Goal: Task Accomplishment & Management: Use online tool/utility

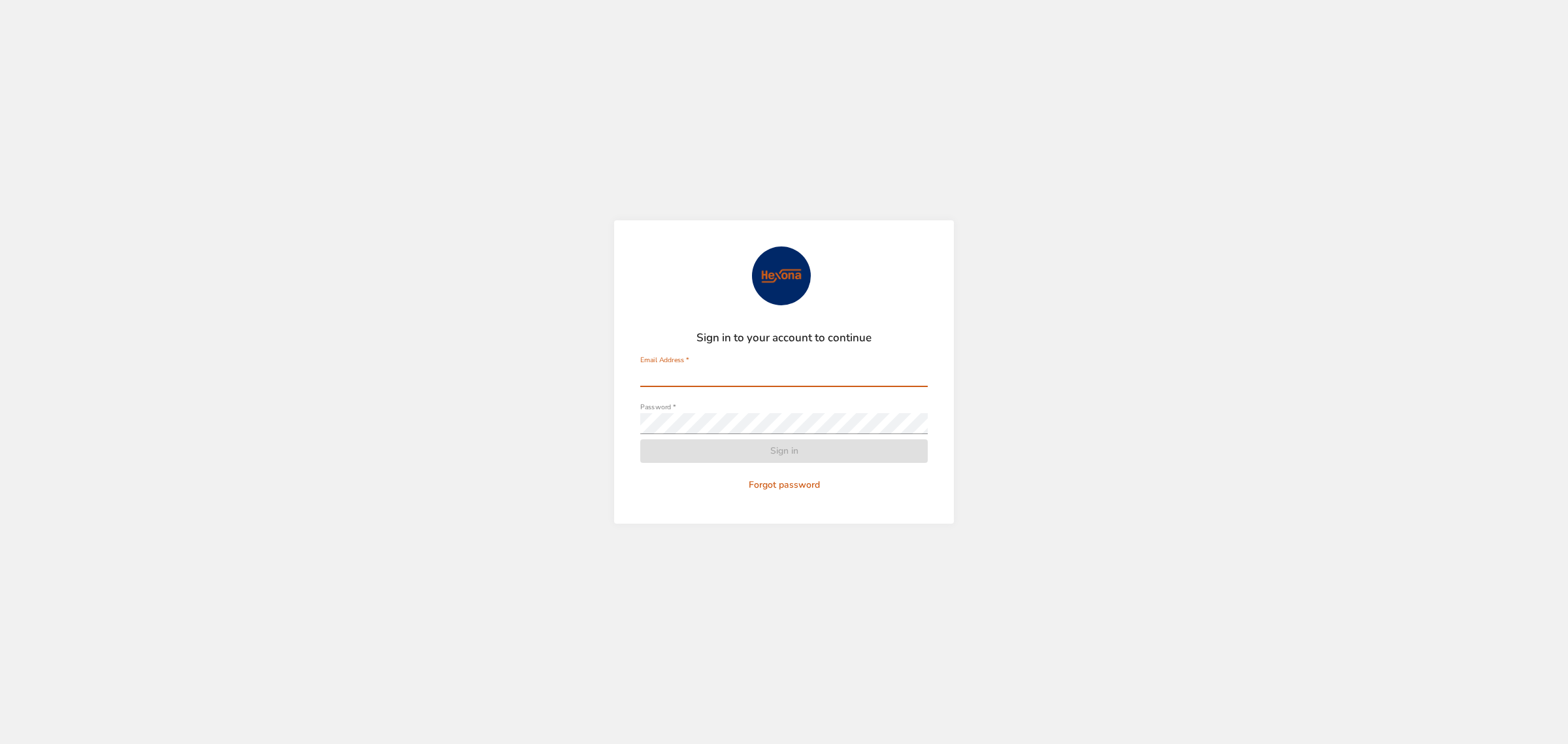
type input "**********"
click at [763, 448] on form "**********" at bounding box center [784, 371] width 288 height 250
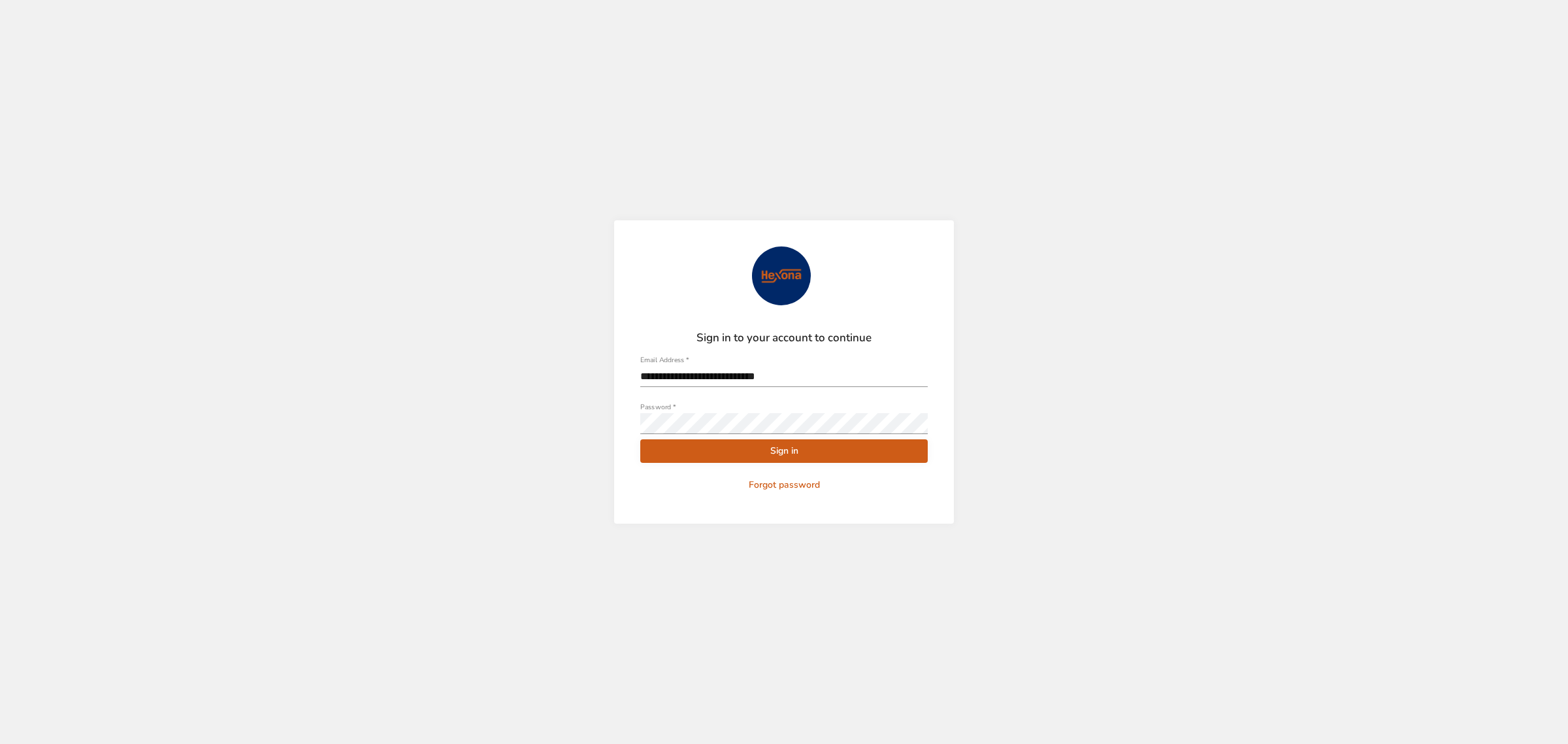
click at [777, 449] on span "Sign in" at bounding box center [784, 451] width 267 height 16
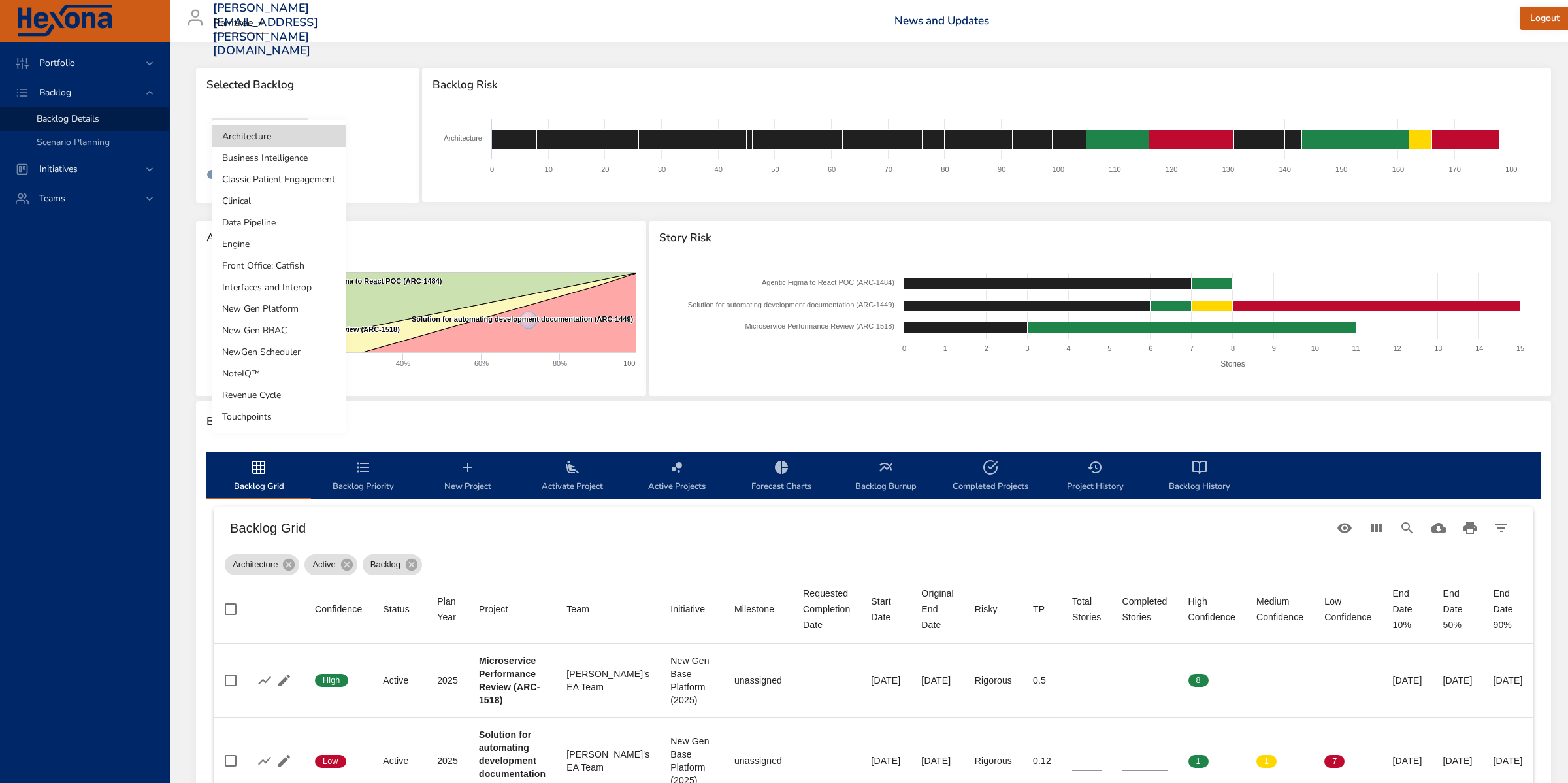
click at [268, 131] on body "Portfolio Backlog Backlog Details Scenario Planning Initiatives Teams marleny.p…" at bounding box center [784, 392] width 1568 height 783
click at [279, 355] on li "NewGen Scheduler" at bounding box center [279, 352] width 134 height 22
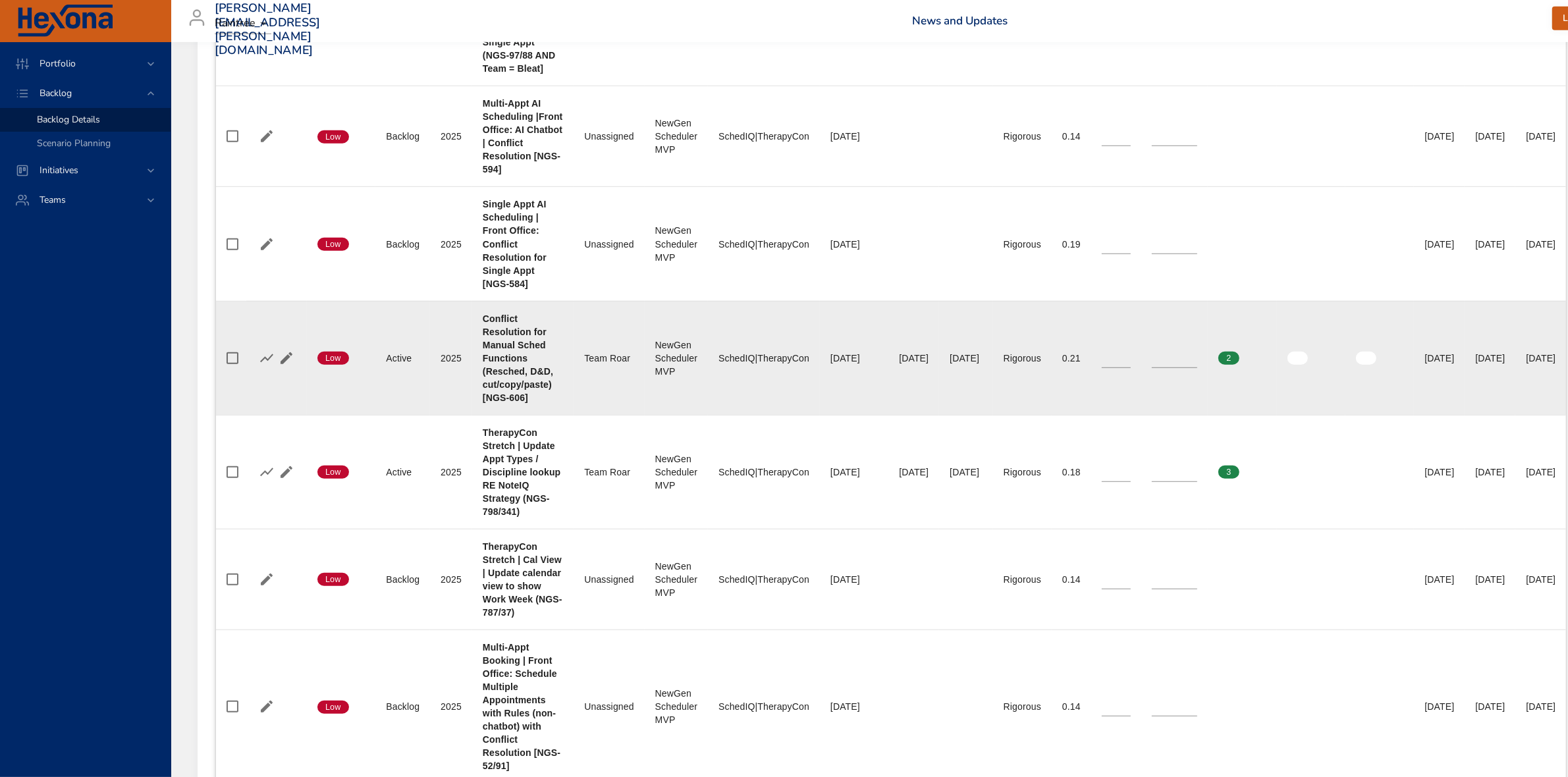
scroll to position [1153, 0]
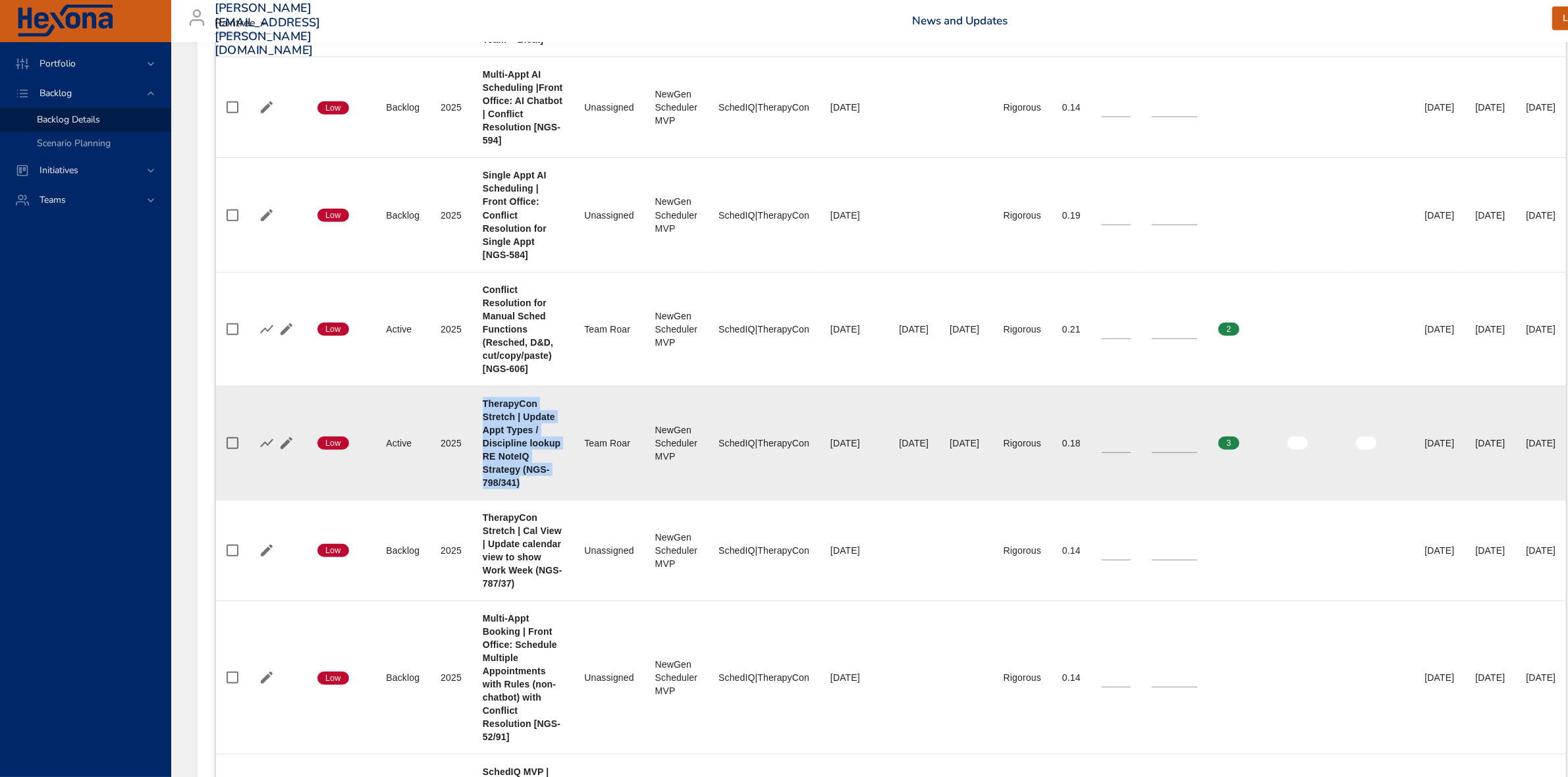
drag, startPoint x: 531, startPoint y: 454, endPoint x: 482, endPoint y: 376, distance: 92.1
click at [482, 386] on td "Project TherapyCon Stretch | Update Appt Types / Discipline lookup RE NoteIQ St…" at bounding box center [523, 442] width 101 height 114
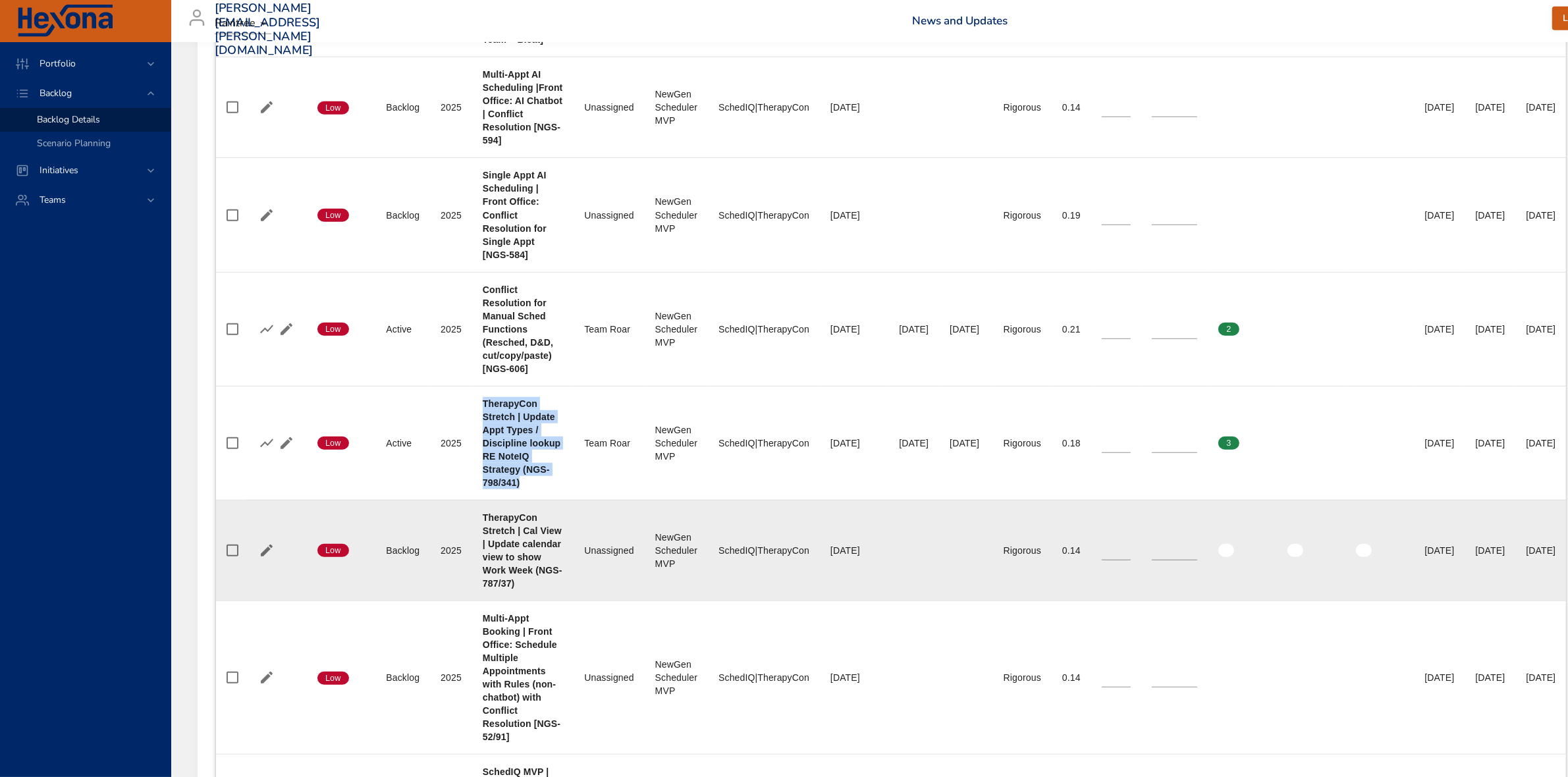
copy b "TherapyCon Stretch | Update Appt Types / Discipline lookup RE NoteIQ Strategy (…"
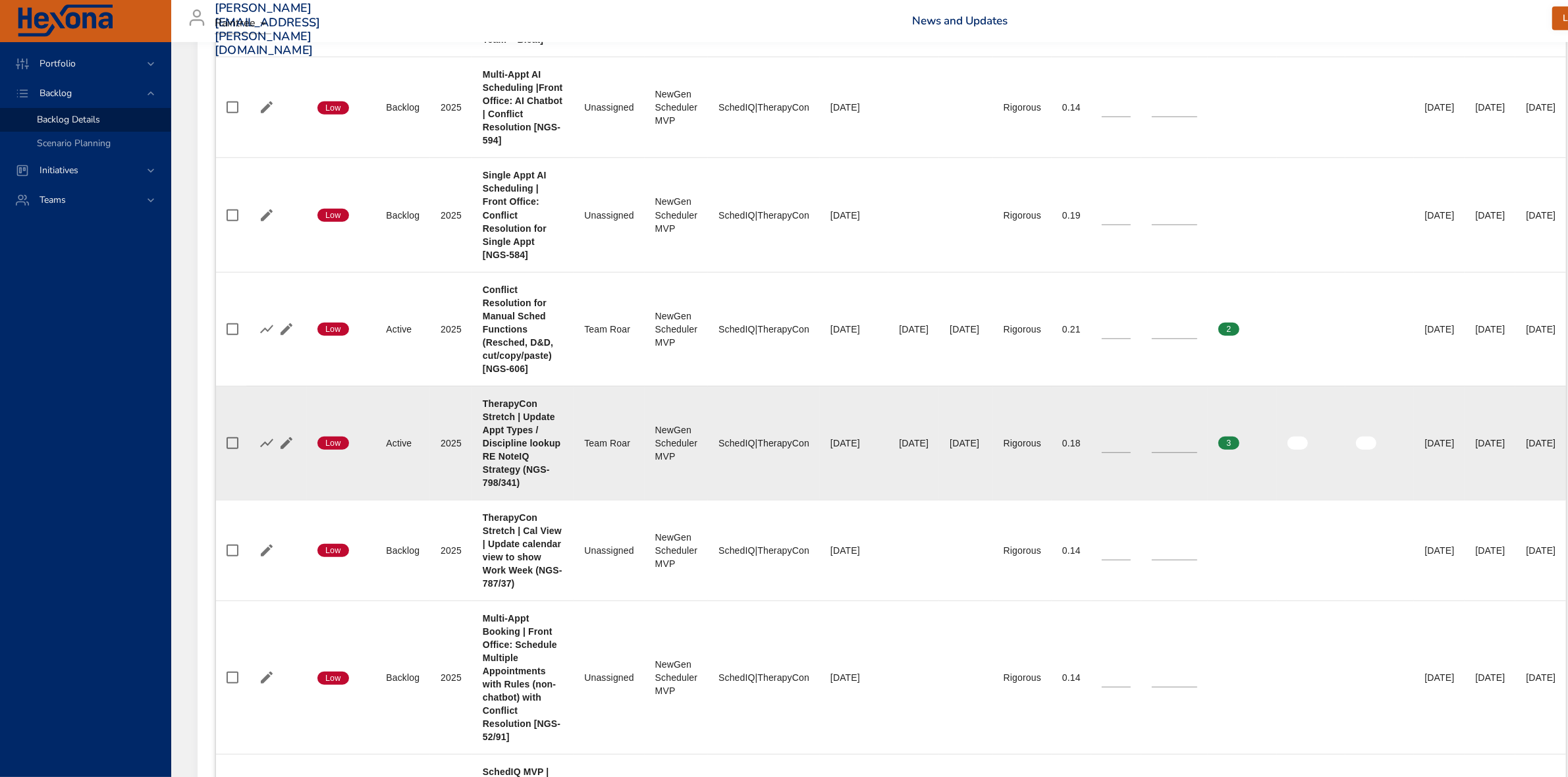
click at [626, 437] on div "Team Roar" at bounding box center [608, 443] width 50 height 13
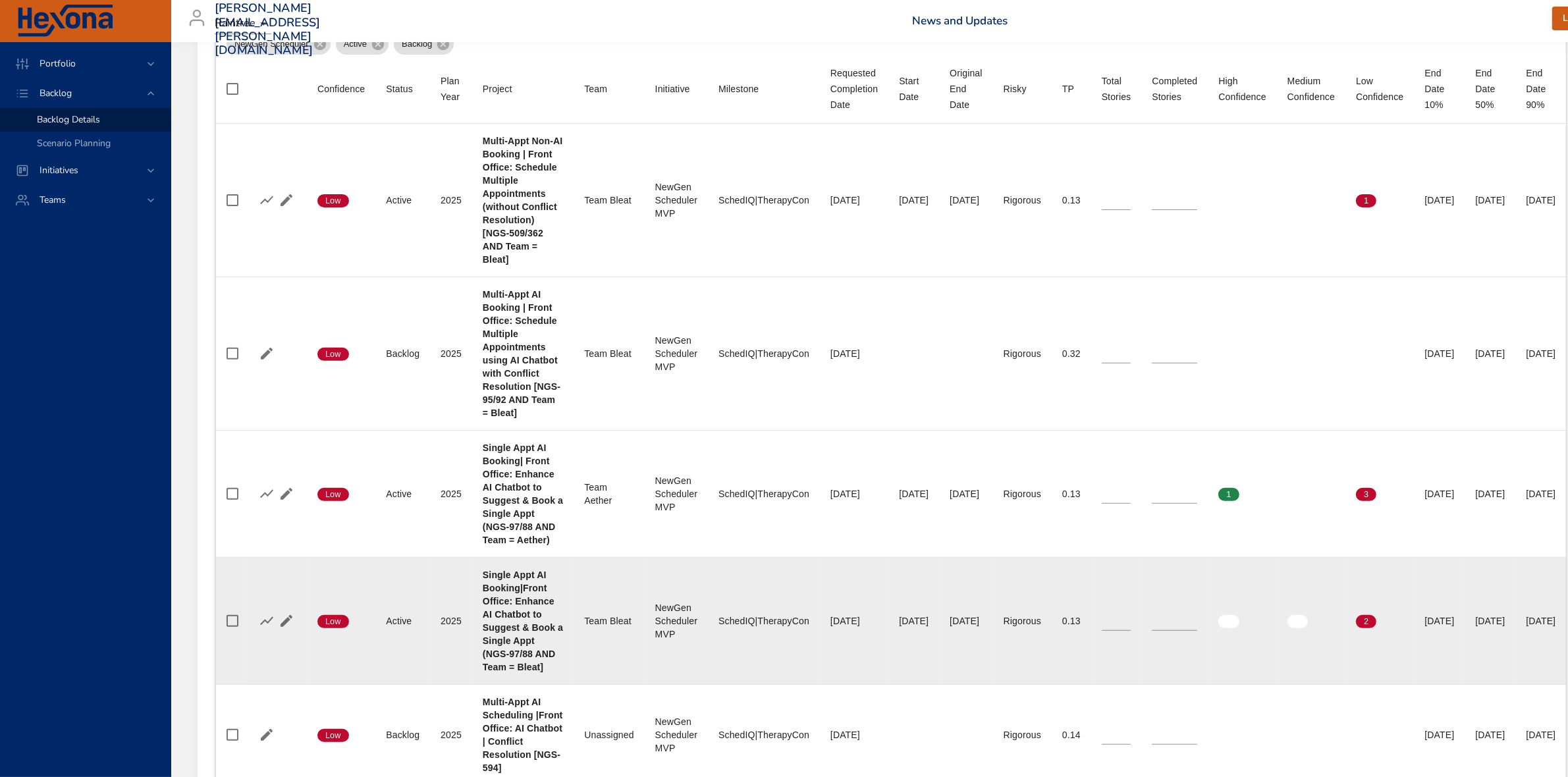
scroll to position [494, 0]
